Goal: Task Accomplishment & Management: Manage account settings

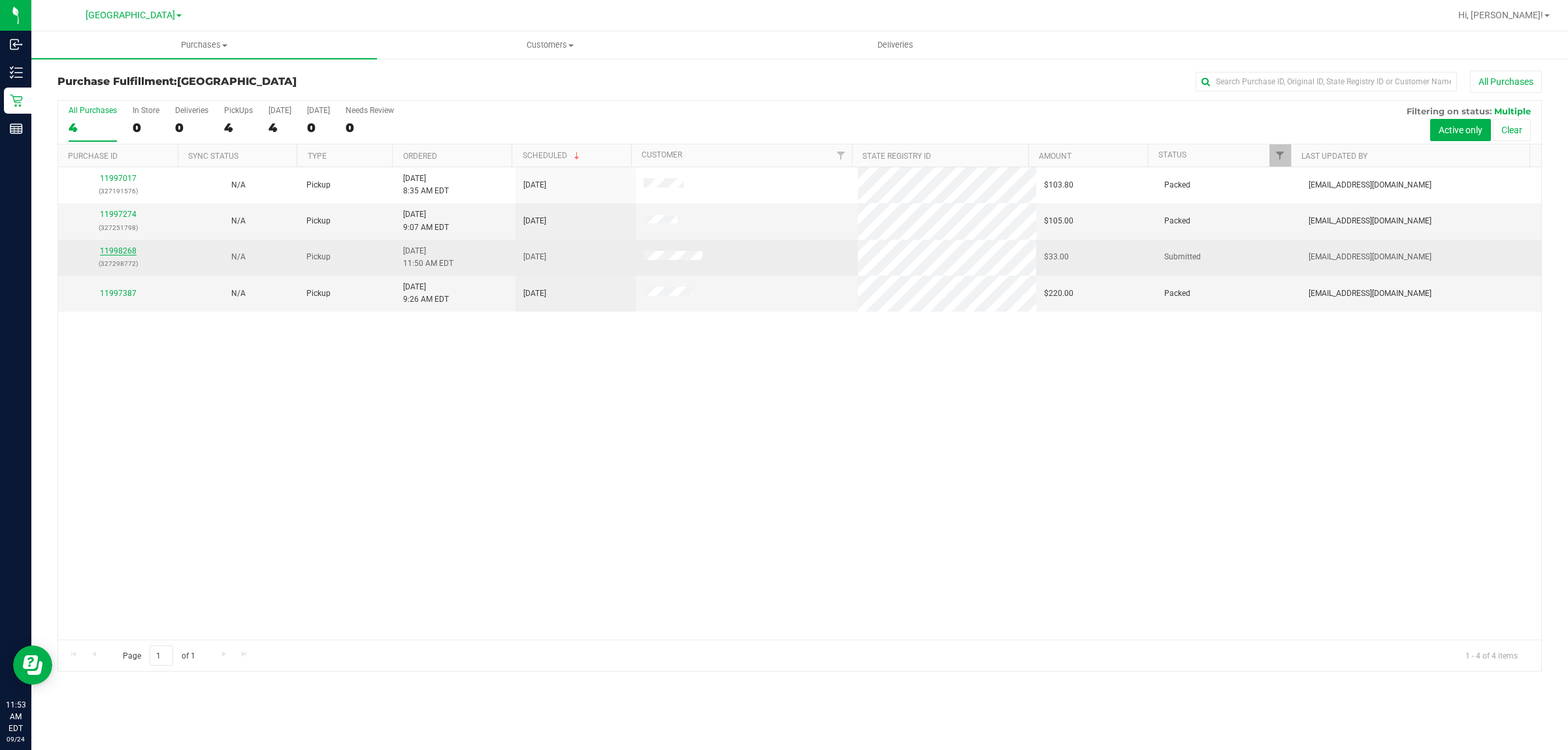
click at [119, 252] on link "11998268" at bounding box center [119, 251] width 37 height 9
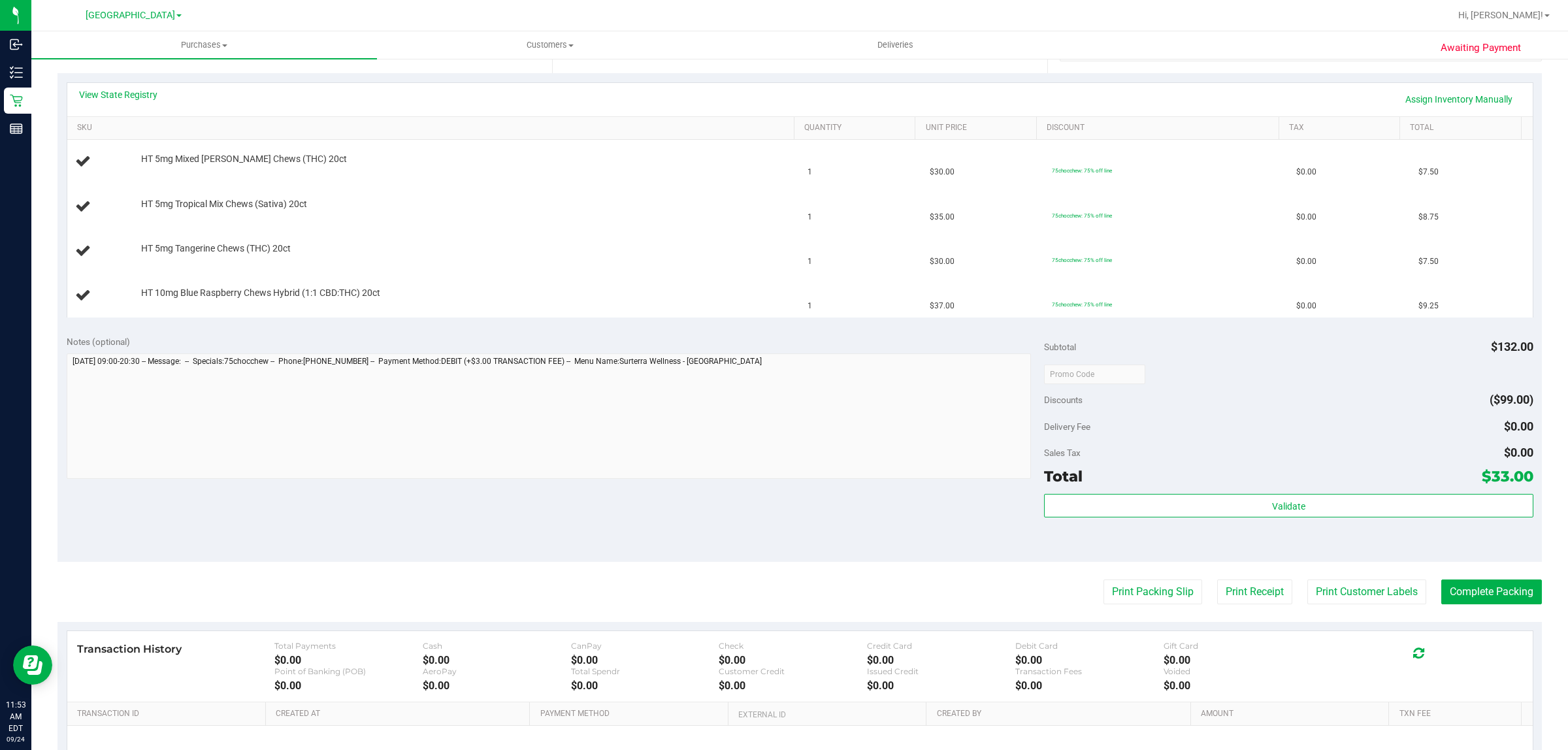
scroll to position [420, 0]
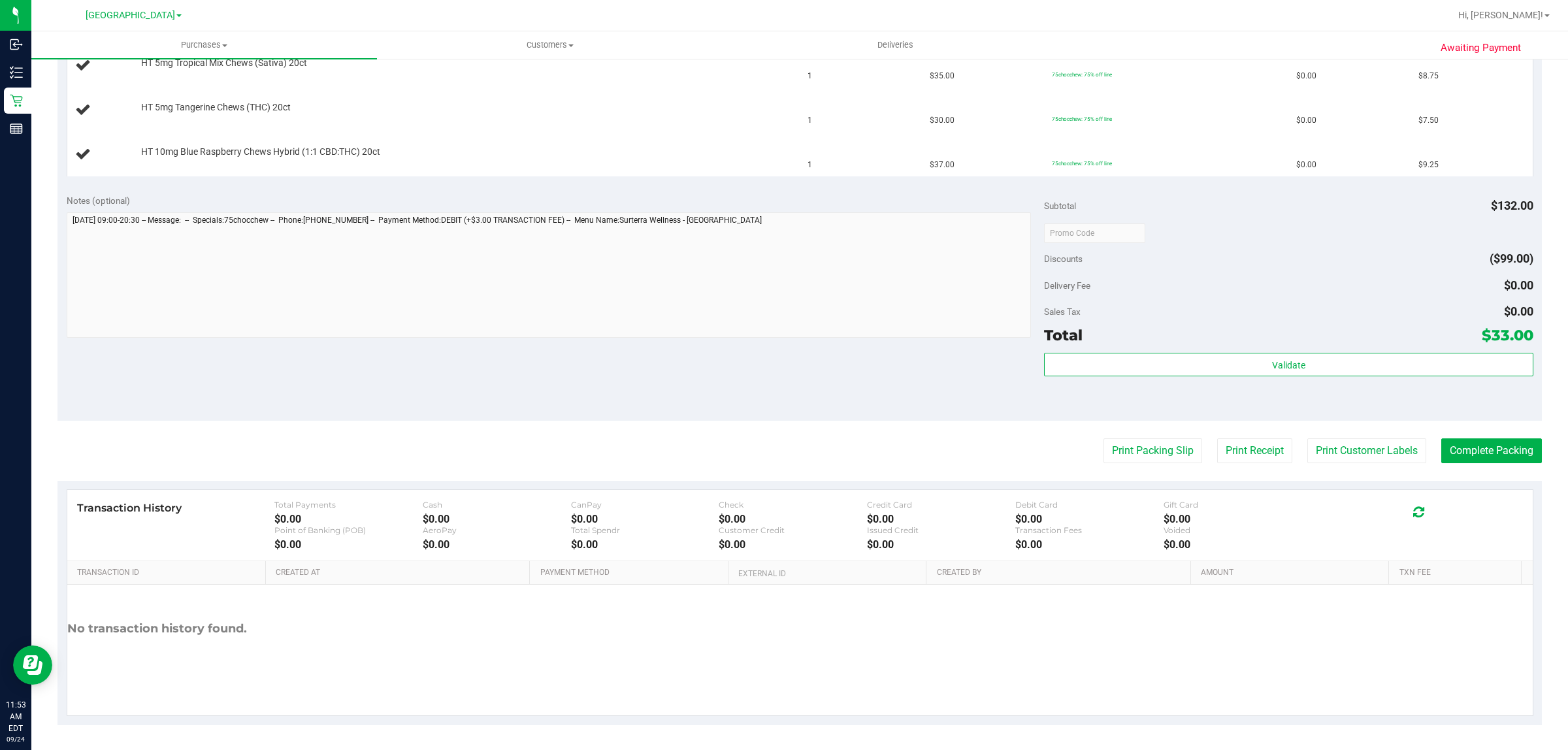
click at [1151, 464] on purchase-details "Back Edit Purchase Cancel Purchase View Profile # 11998268 BioTrack ID: - Submi…" at bounding box center [800, 188] width 1485 height 1075
click at [1146, 458] on button "Print Packing Slip" at bounding box center [1153, 450] width 99 height 25
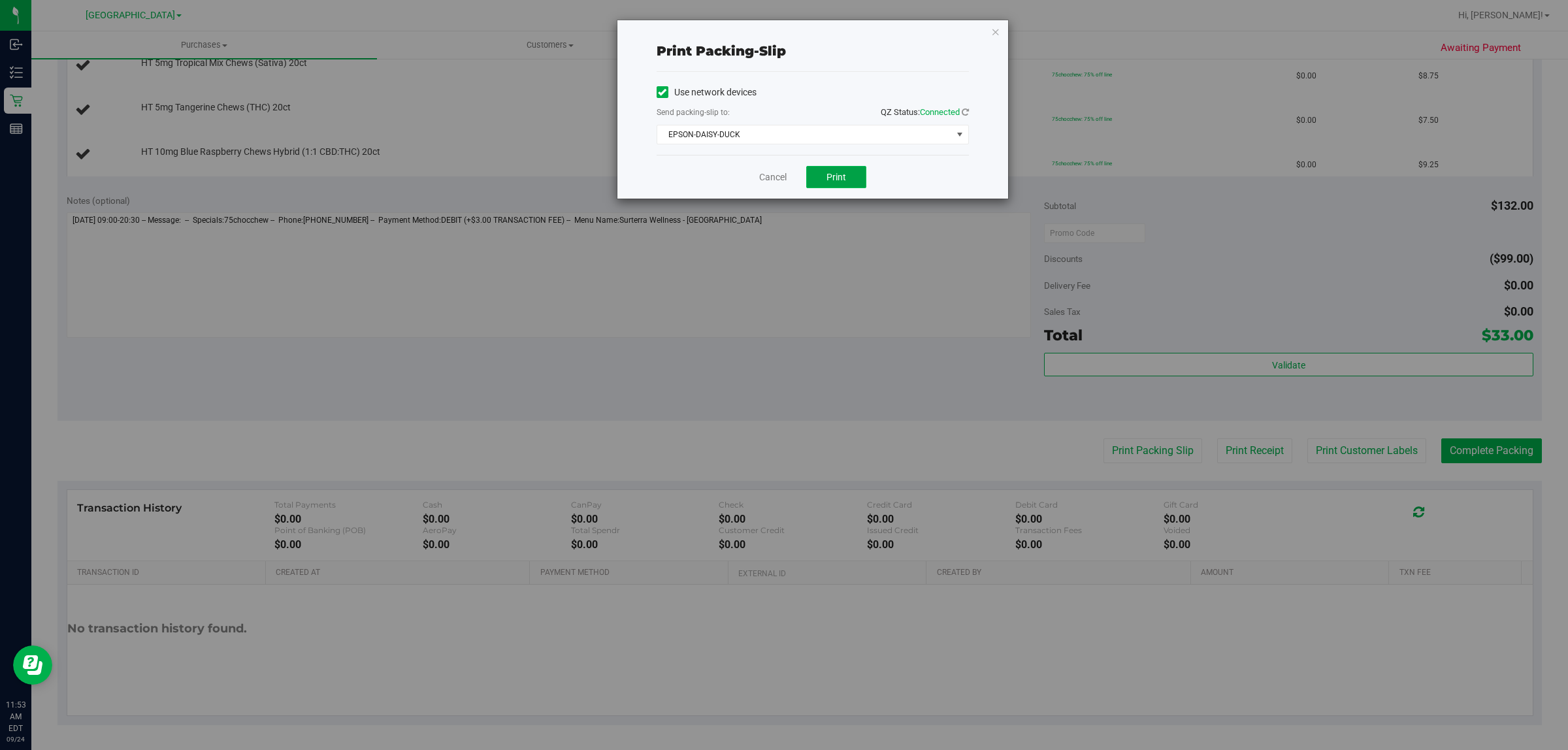
click at [824, 168] on button "Print" at bounding box center [836, 177] width 60 height 22
click at [994, 30] on icon "button" at bounding box center [996, 31] width 9 height 16
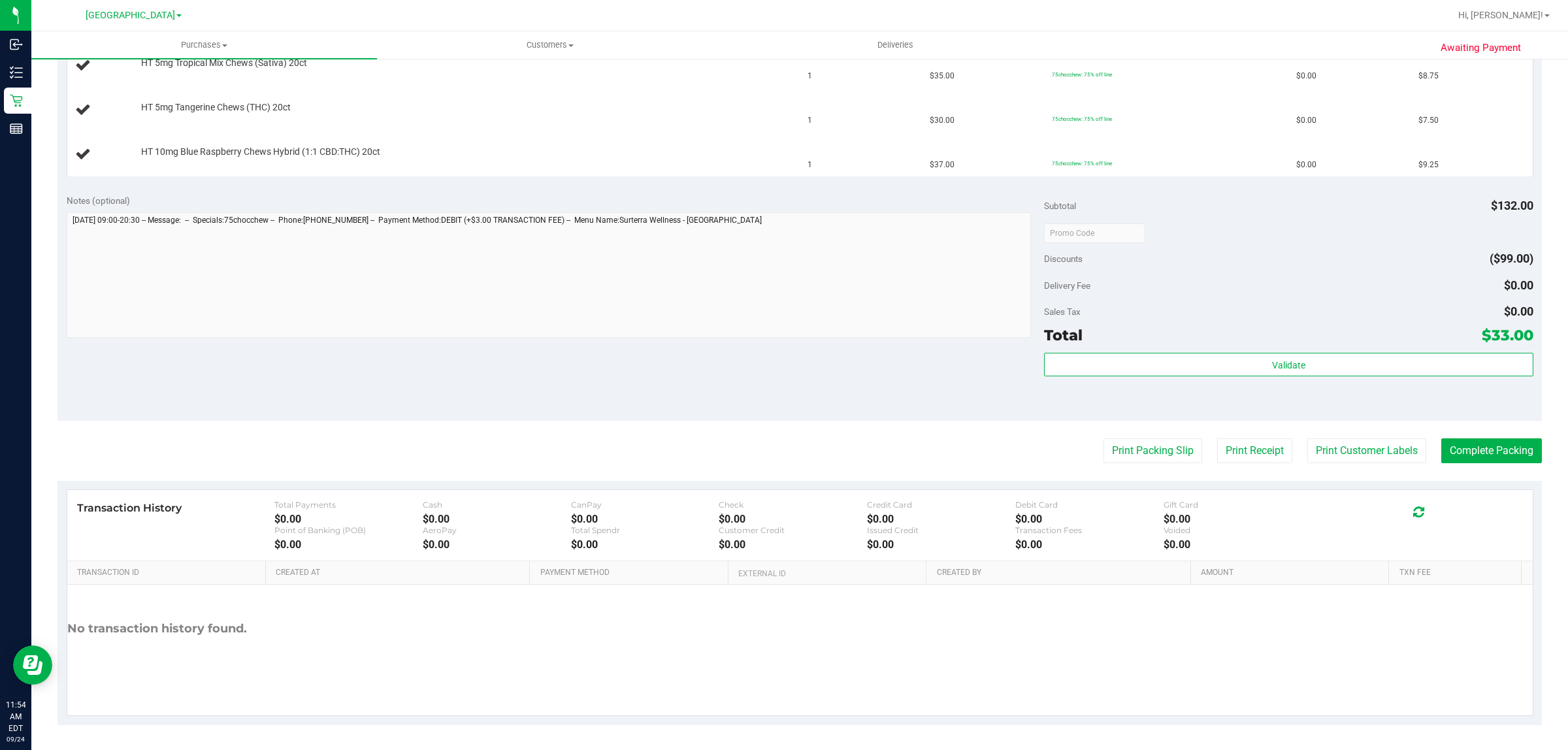
scroll to position [12, 0]
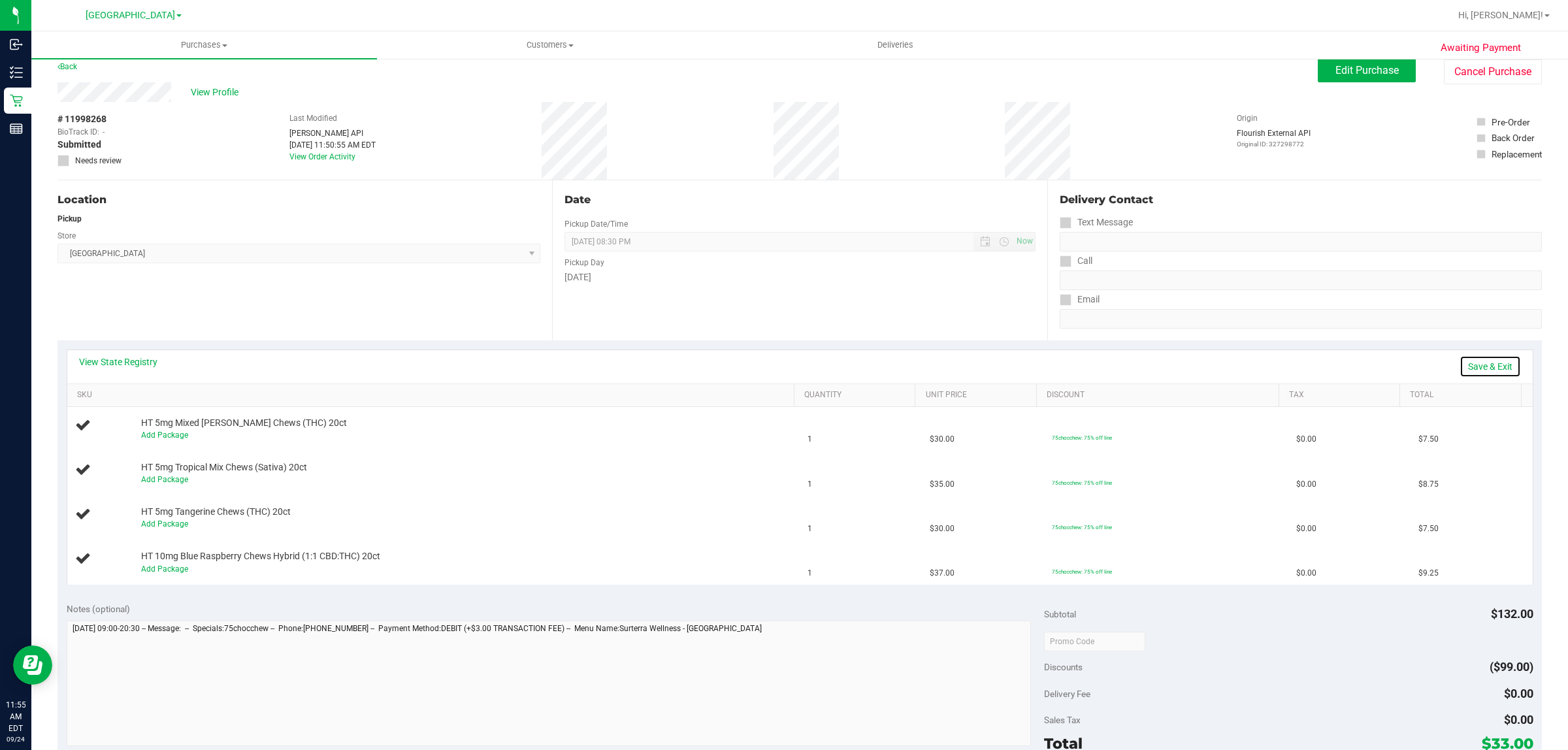
click at [1474, 366] on link "Save & Exit" at bounding box center [1490, 366] width 61 height 22
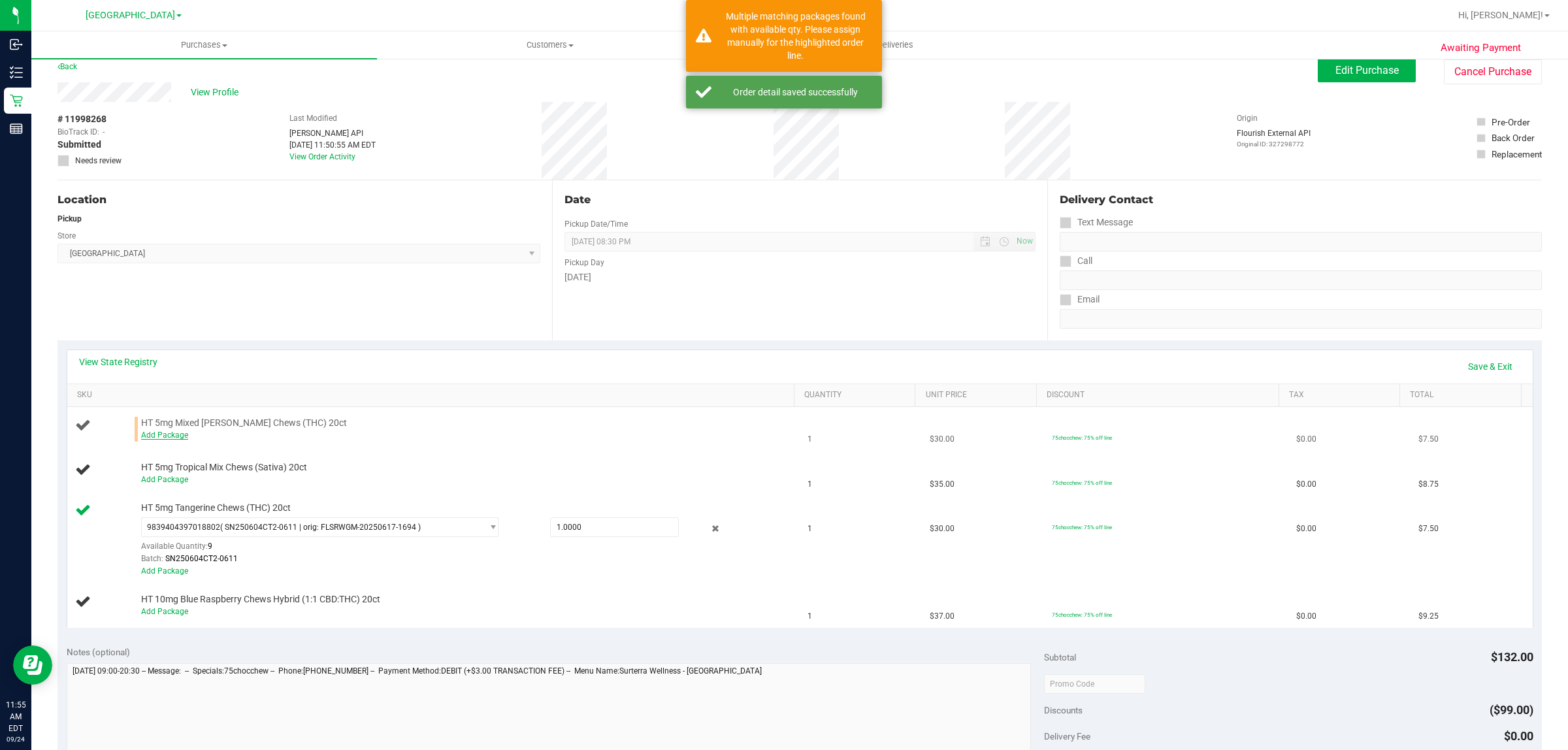
click at [175, 435] on link "Add Package" at bounding box center [165, 435] width 47 height 9
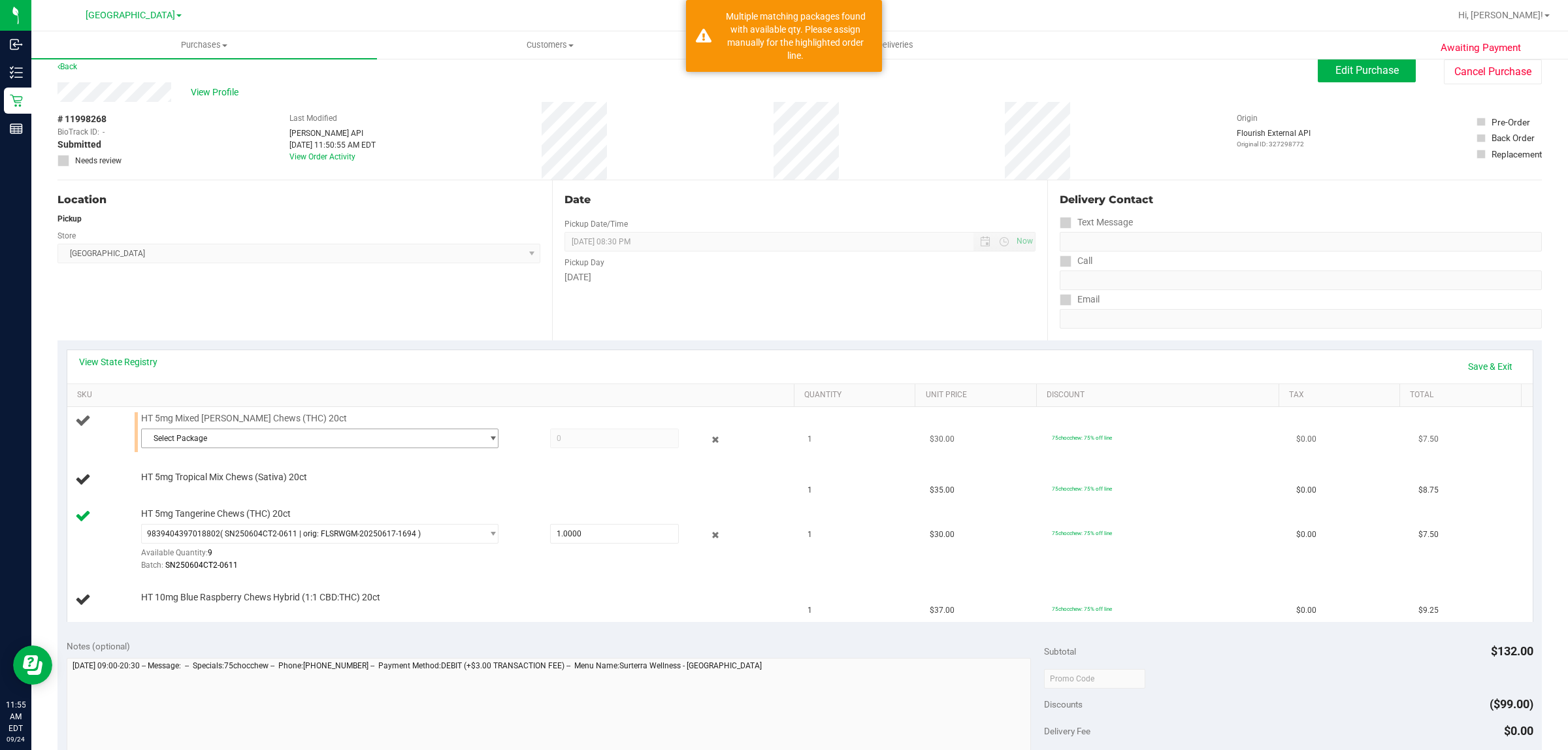
click at [204, 435] on span "Select Package" at bounding box center [311, 438] width 340 height 18
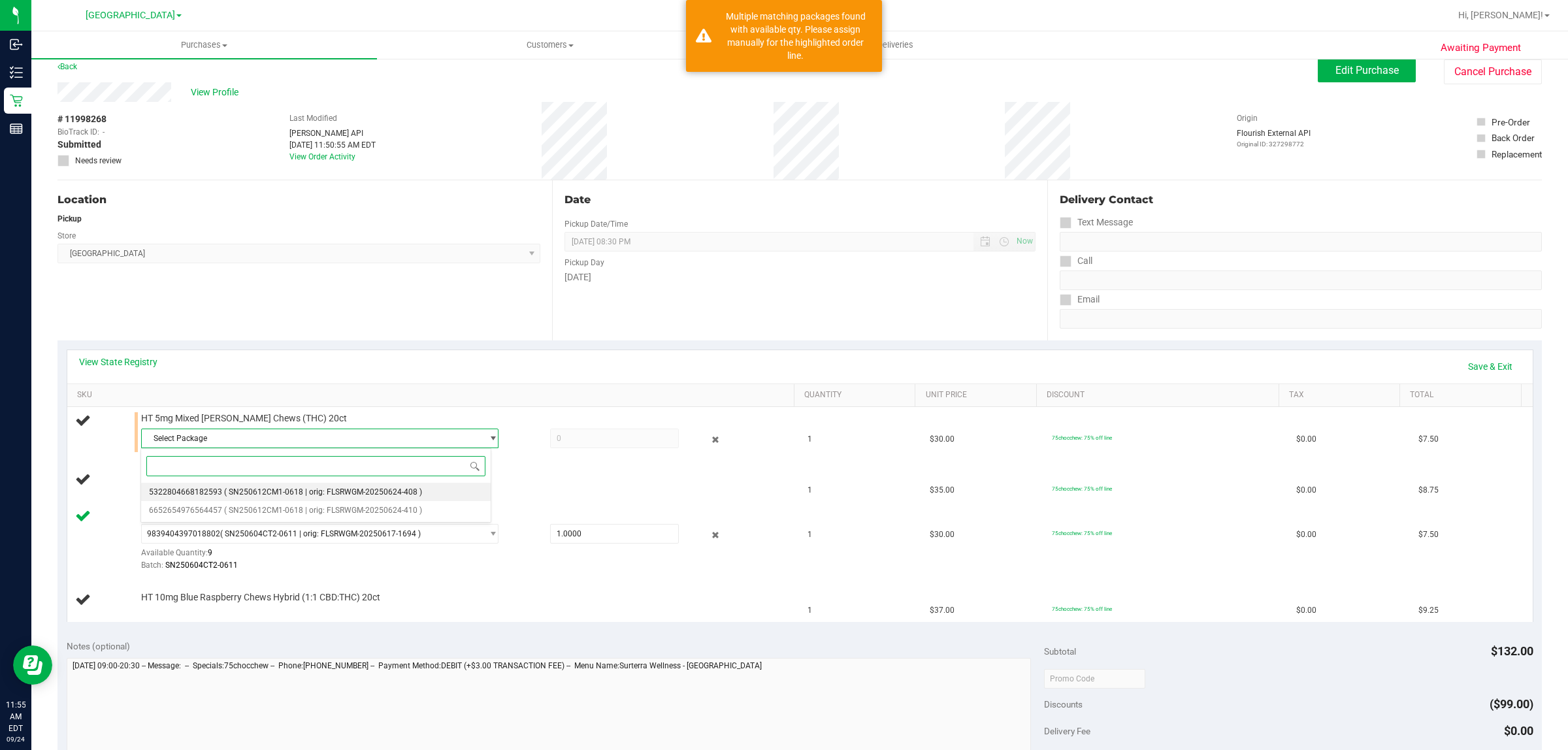
click at [279, 488] on span "( SN250612CM1-0618 | orig: FLSRWGM-20250624-408 )" at bounding box center [323, 492] width 198 height 9
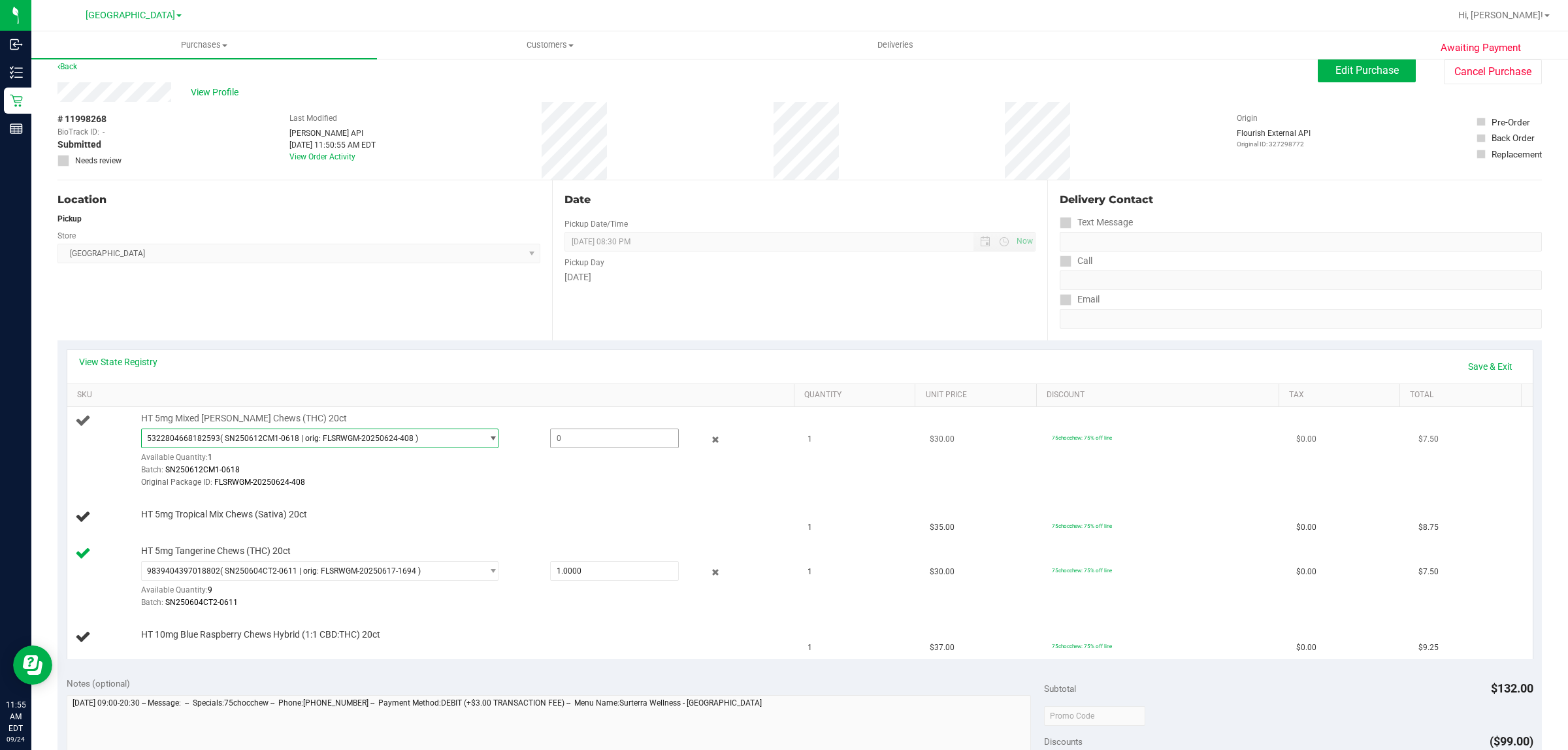
click at [586, 445] on span at bounding box center [615, 438] width 130 height 19
type input "1"
type input "1.0000"
click at [518, 487] on div "Original Package ID: FLSRWGM-20250624-408" at bounding box center [464, 483] width 645 height 13
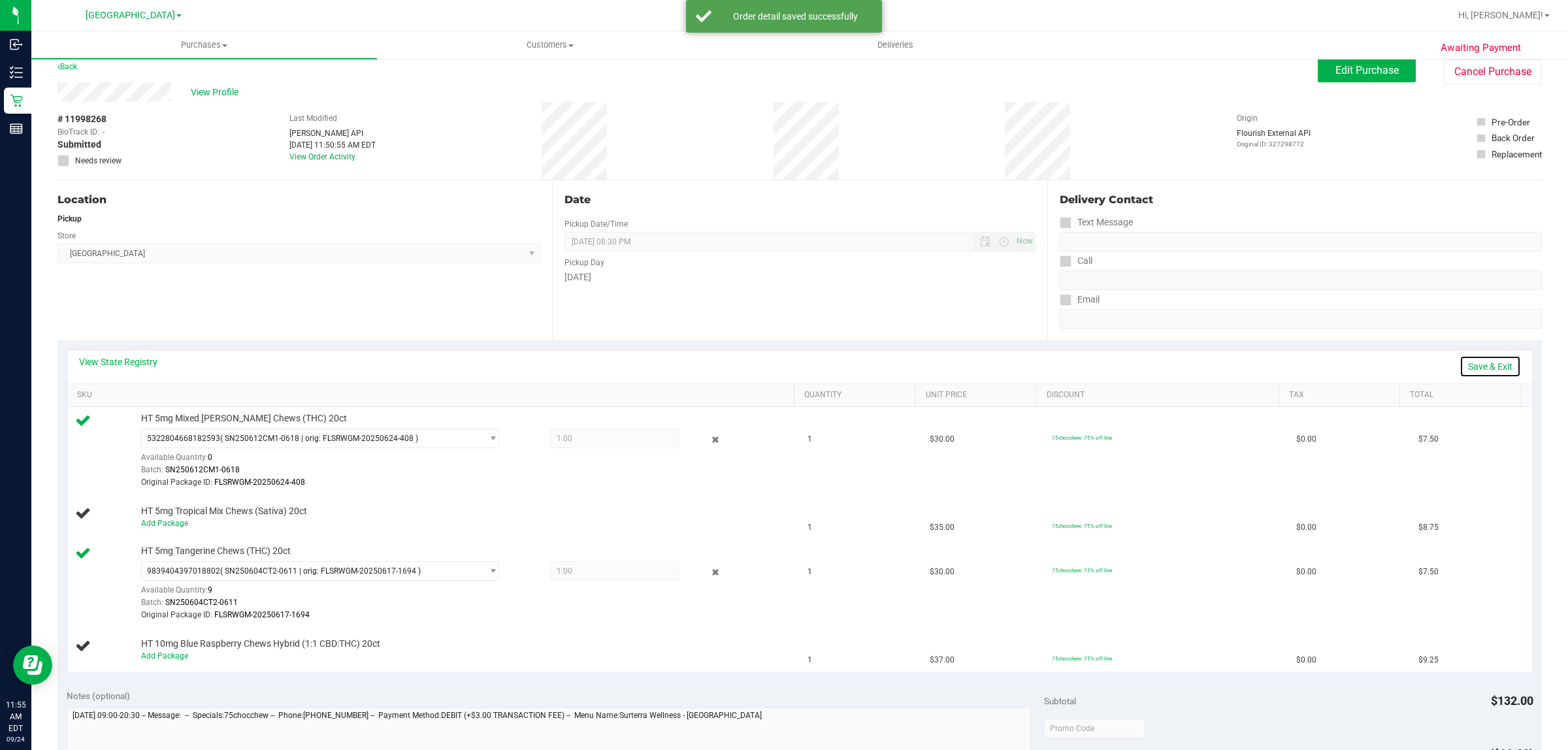
click at [1475, 362] on link "Save & Exit" at bounding box center [1490, 366] width 61 height 22
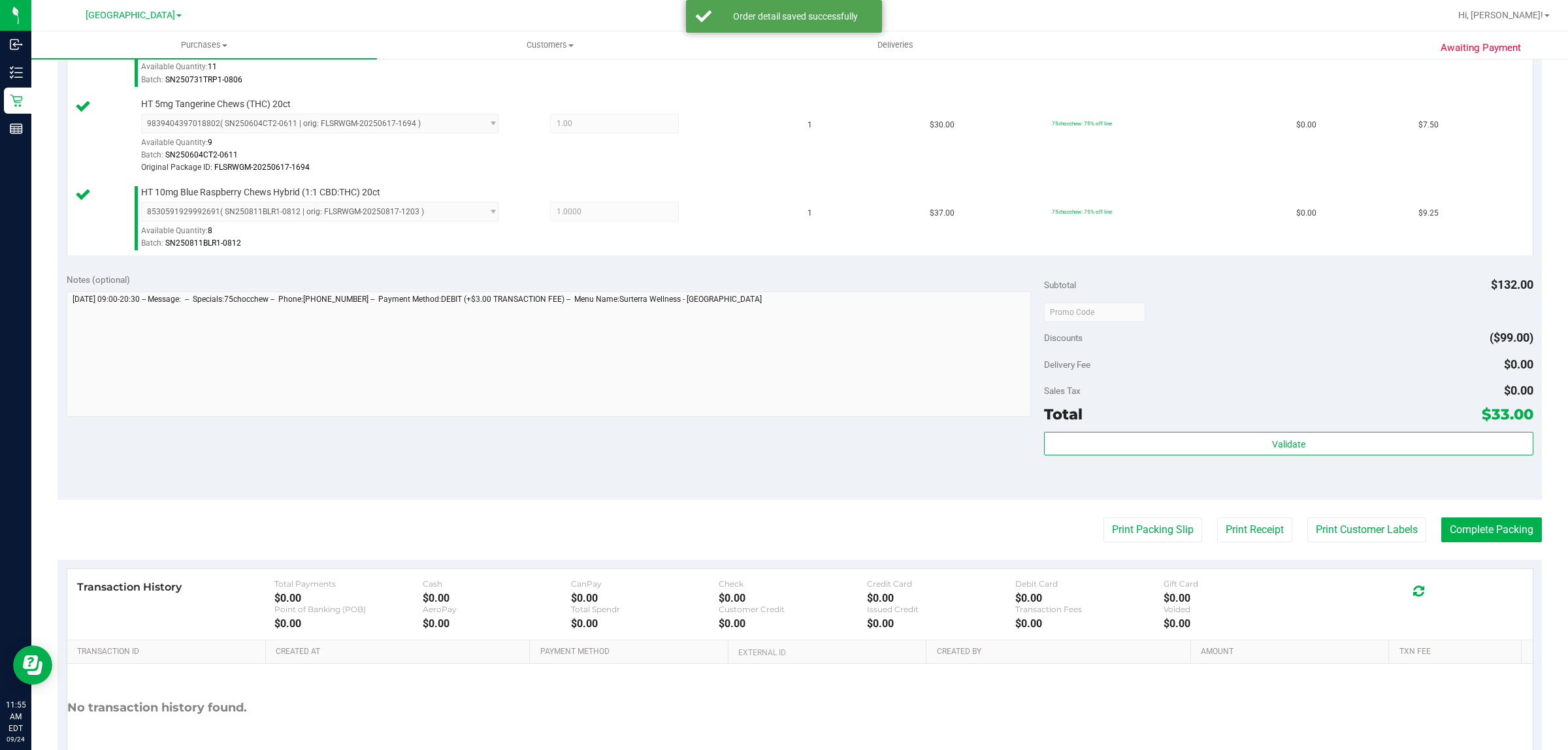
scroll to position [570, 0]
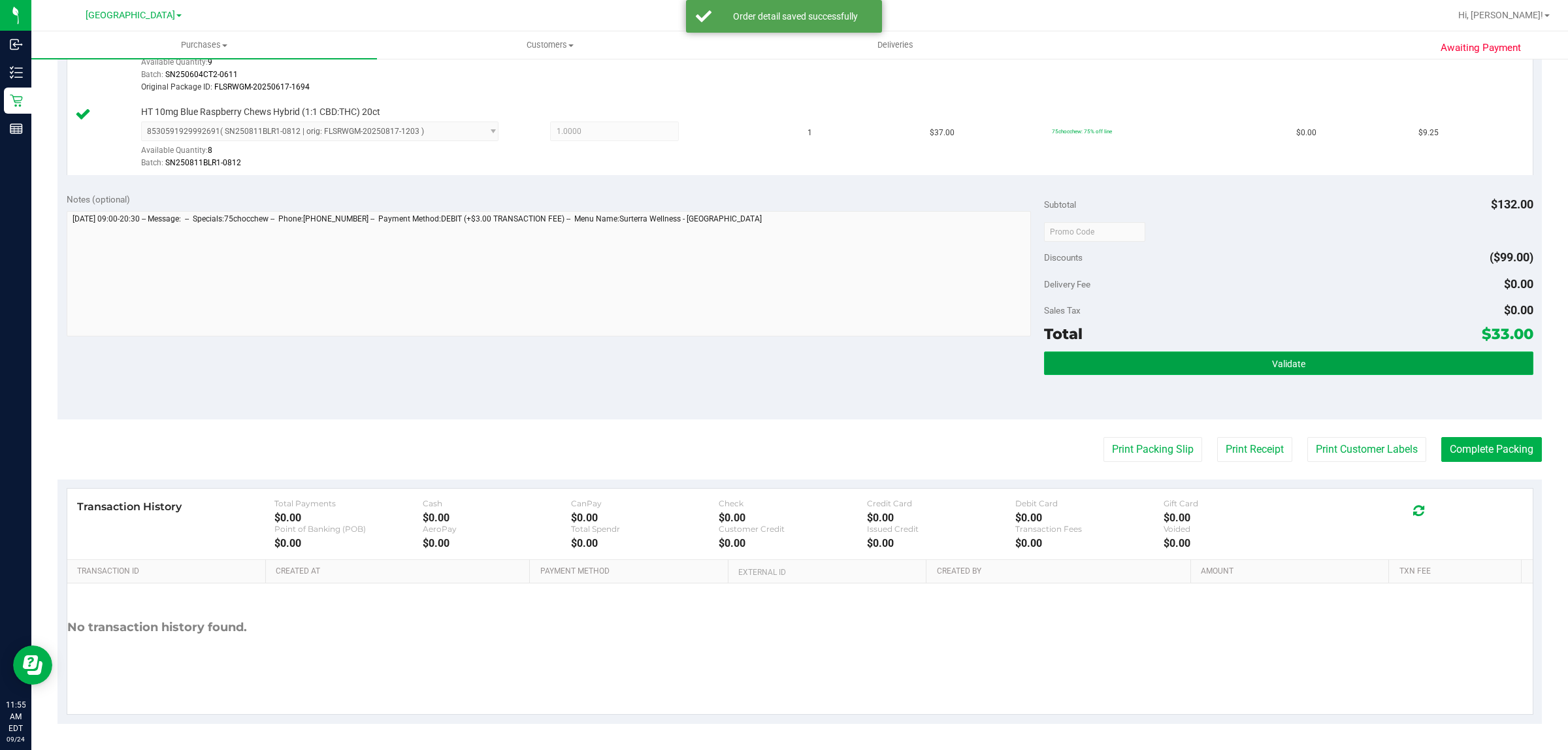
click at [1145, 359] on button "Validate" at bounding box center [1288, 363] width 488 height 24
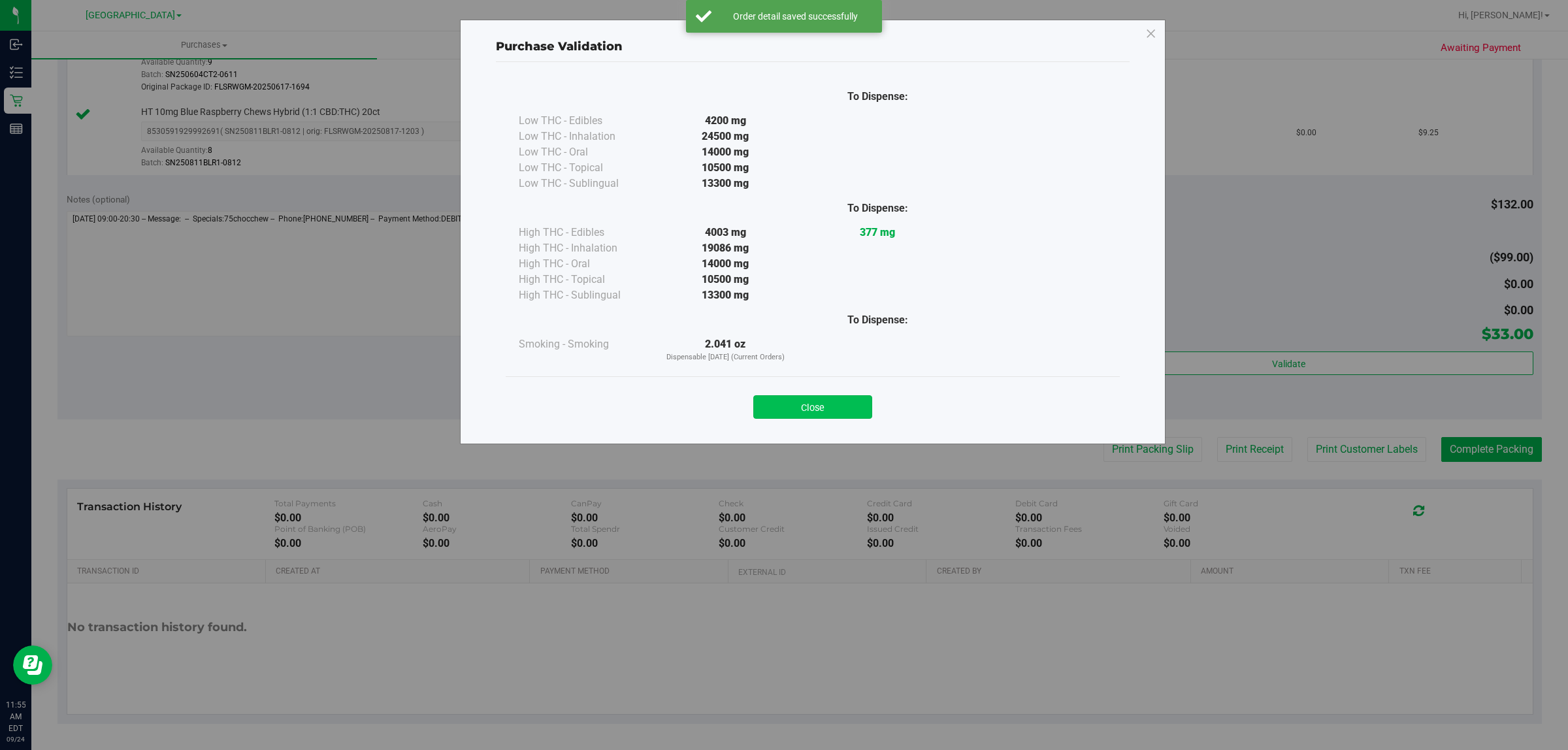
click at [804, 410] on button "Close" at bounding box center [812, 407] width 119 height 24
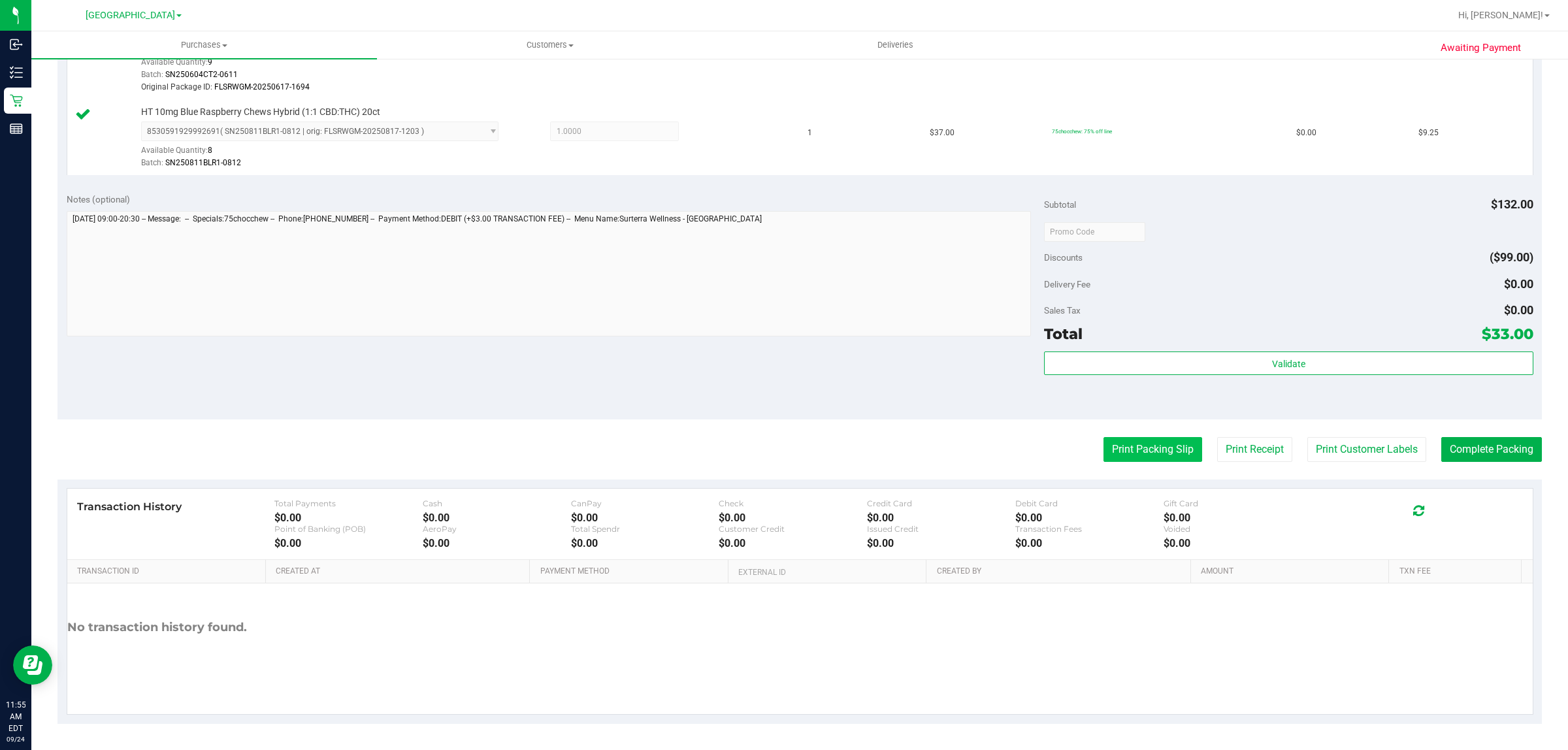
click at [1132, 441] on button "Print Packing Slip" at bounding box center [1153, 449] width 99 height 25
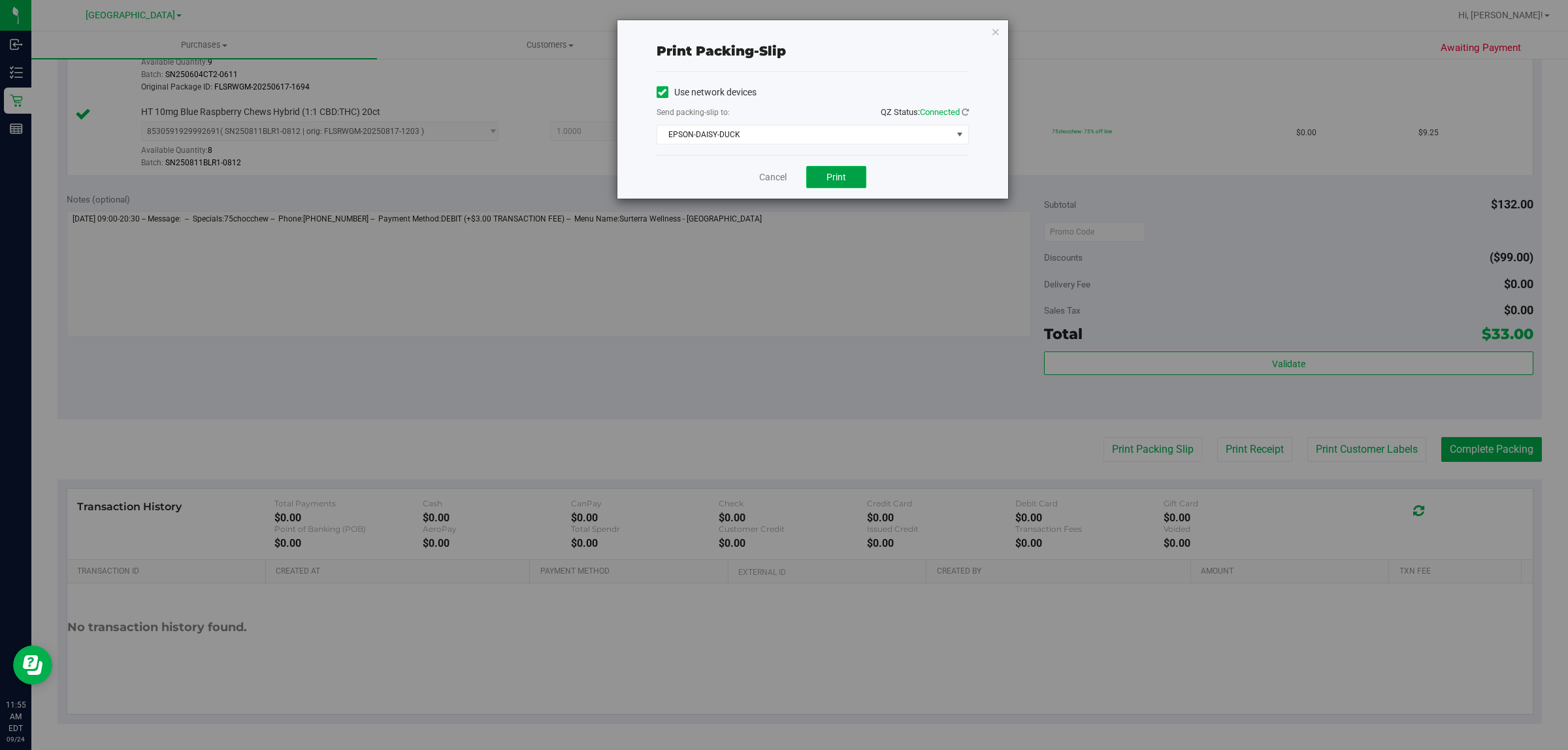
click at [809, 178] on button "Print" at bounding box center [836, 177] width 60 height 22
click at [995, 31] on icon "button" at bounding box center [996, 31] width 9 height 16
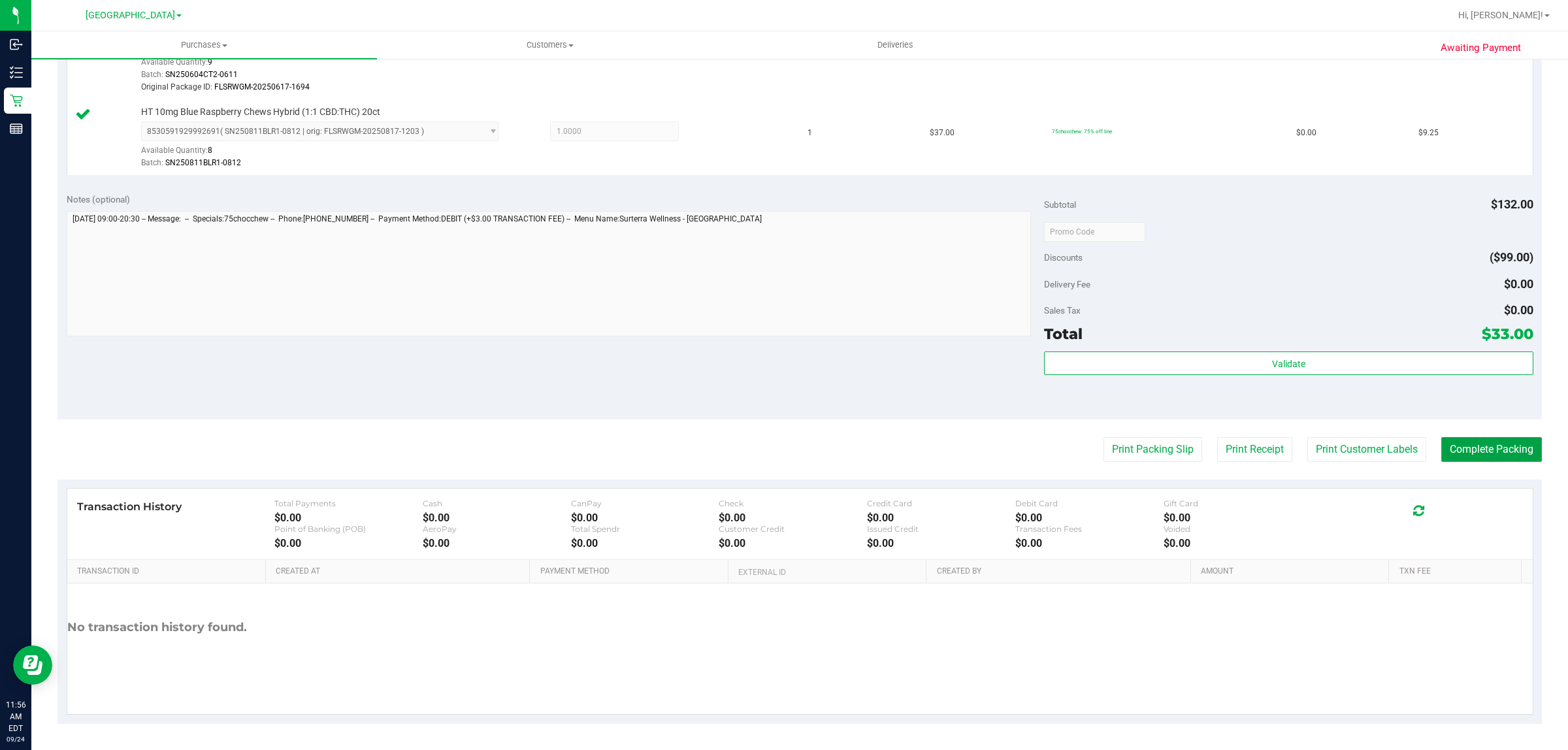
click at [1461, 454] on button "Complete Packing" at bounding box center [1491, 449] width 100 height 25
